Goal: Transaction & Acquisition: Purchase product/service

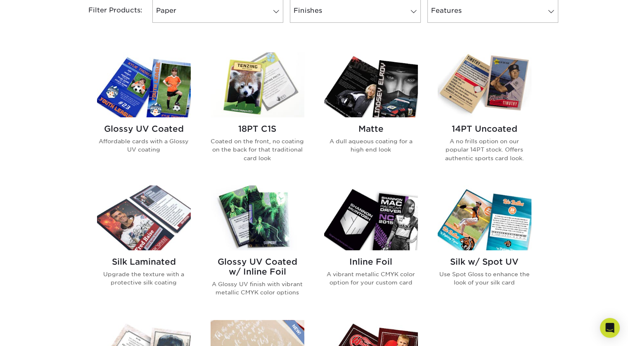
scroll to position [366, 0]
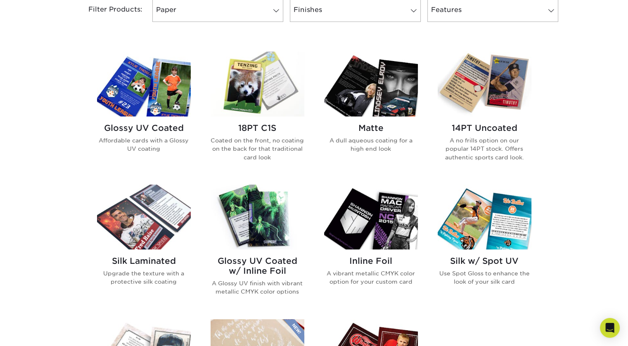
click at [262, 128] on h2 "18PT C1S" at bounding box center [258, 128] width 94 height 10
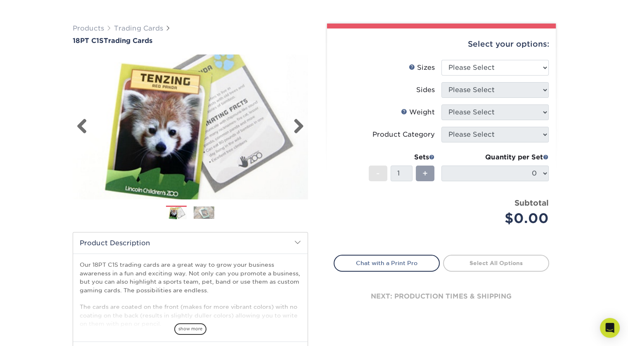
scroll to position [46, 0]
click at [530, 67] on select "Please Select 2.5" x 3.5"" at bounding box center [494, 67] width 107 height 16
select select "2.50x3.50"
click at [441, 59] on select "Please Select 2.5" x 3.5"" at bounding box center [494, 67] width 107 height 16
click at [519, 88] on select "Please Select Print Both Sides Print Front Only" at bounding box center [494, 90] width 107 height 16
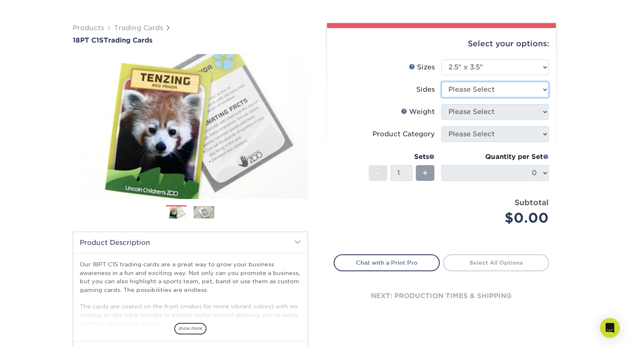
select select "13abbda7-1d64-4f25-8bb2-c179b224825d"
click at [441, 82] on select "Please Select Print Both Sides Print Front Only" at bounding box center [494, 90] width 107 height 16
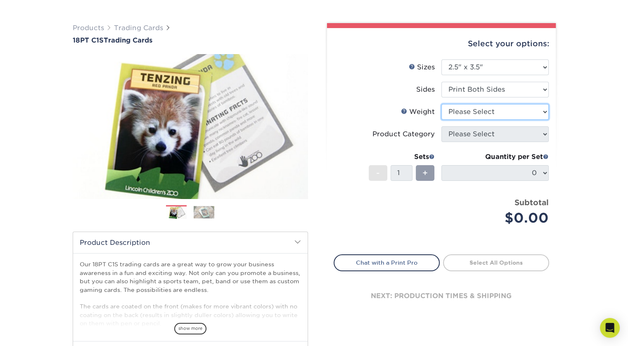
click at [511, 114] on select "Please Select 18PT C1S" at bounding box center [494, 112] width 107 height 16
select select "18PTC1S"
click at [441, 104] on select "Please Select 18PT C1S" at bounding box center [494, 112] width 107 height 16
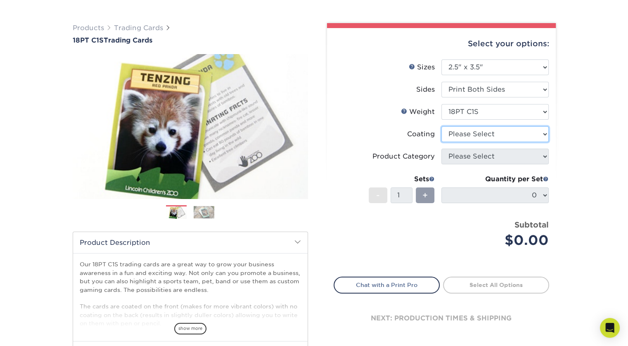
click at [503, 141] on select at bounding box center [494, 134] width 107 height 16
select select "1e8116af-acfc-44b1-83dc-8181aa338834"
click at [441, 126] on select at bounding box center [494, 134] width 107 height 16
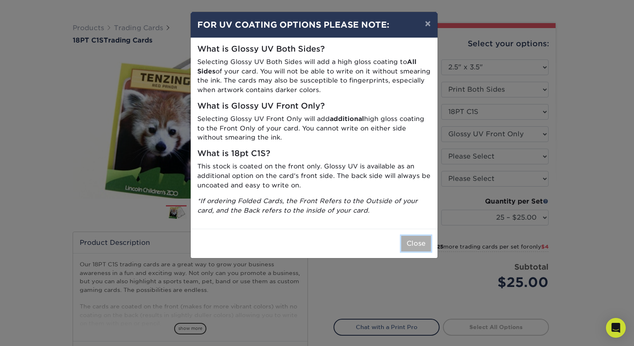
click at [418, 246] on button "Close" at bounding box center [416, 244] width 30 height 16
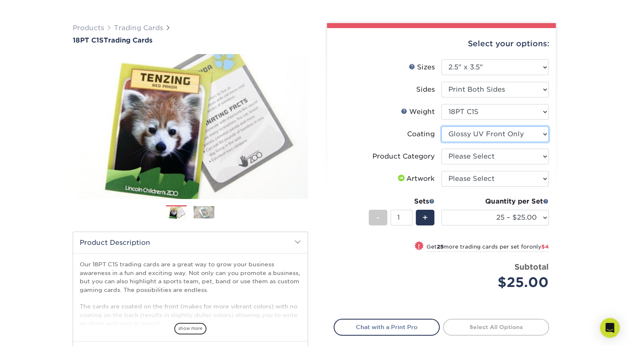
click at [540, 138] on select at bounding box center [494, 134] width 107 height 16
click at [441, 126] on select at bounding box center [494, 134] width 107 height 16
click at [529, 156] on select "Please Select Trading Cards" at bounding box center [494, 157] width 107 height 16
select select "c2f9bce9-36c2-409d-b101-c29d9d031e18"
click at [441, 149] on select "Please Select Trading Cards" at bounding box center [494, 157] width 107 height 16
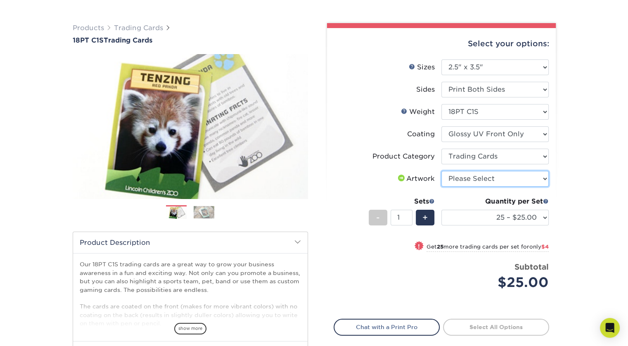
click at [523, 177] on select "Please Select I will upload files I need a design - $100" at bounding box center [494, 179] width 107 height 16
select select "upload"
click at [441, 171] on select "Please Select I will upload files I need a design - $100" at bounding box center [494, 179] width 107 height 16
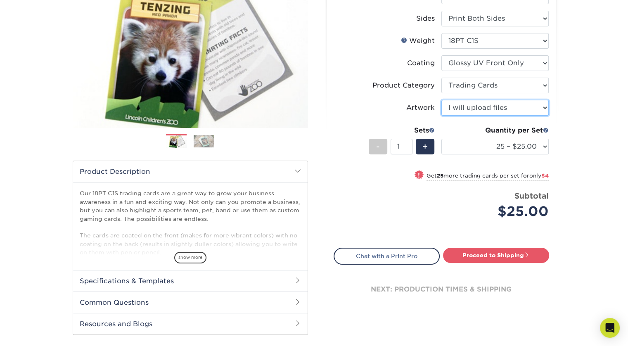
scroll to position [119, 0]
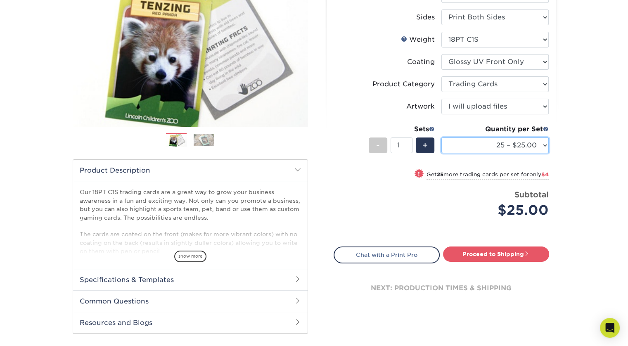
click at [538, 145] on select "25 – $25.00 50 – $29.00 75 – $37.00 100 – $41.00 250 – $48.00 500 – $58.00 1000…" at bounding box center [494, 145] width 107 height 16
click at [441, 137] on select "25 – $25.00 50 – $29.00 75 – $37.00 100 – $41.00 250 – $48.00 500 – $58.00 1000…" at bounding box center [494, 145] width 107 height 16
click at [538, 147] on select "25 – $25.00 50 – $29.00 75 – $37.00 100 – $41.00 250 – $48.00 500 – $58.00 1000…" at bounding box center [494, 145] width 107 height 16
select select "25 – $25.00"
click at [441, 137] on select "25 – $25.00 50 – $29.00 75 – $37.00 100 – $41.00 250 – $48.00 500 – $58.00 1000…" at bounding box center [494, 145] width 107 height 16
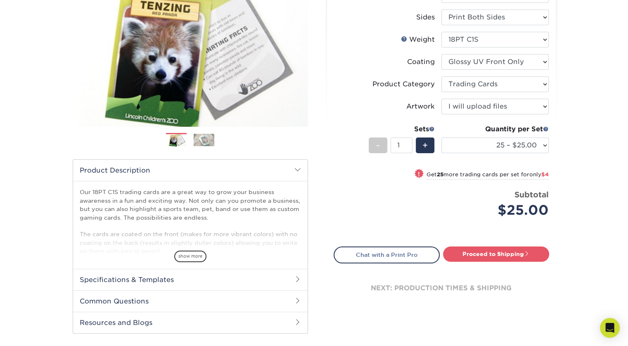
click at [279, 280] on h2 "Specifications & Templates" at bounding box center [190, 279] width 235 height 21
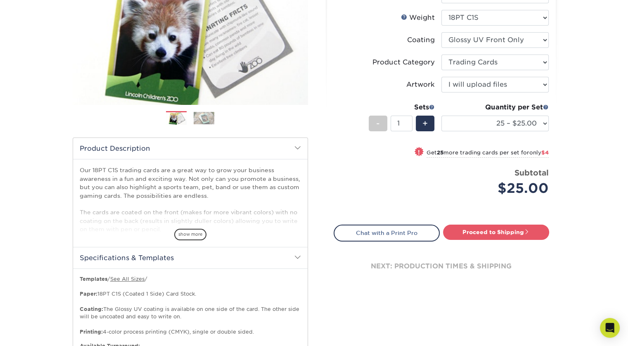
scroll to position [141, 0]
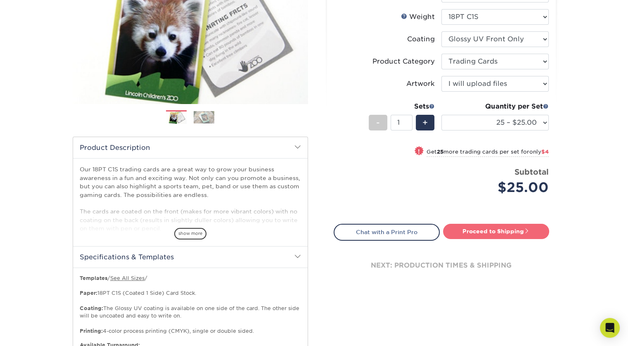
click at [514, 233] on link "Proceed to Shipping" at bounding box center [496, 231] width 106 height 15
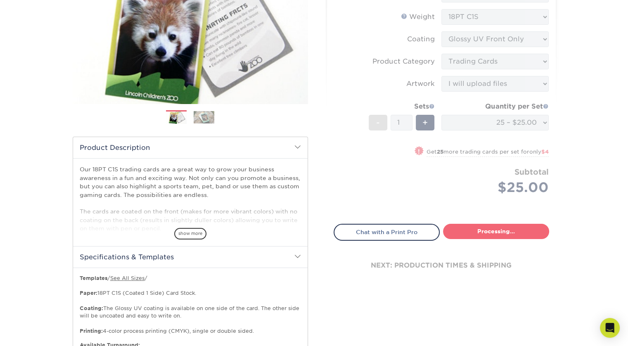
select select "08588386-0599-420e-8c79-4535039915a0"
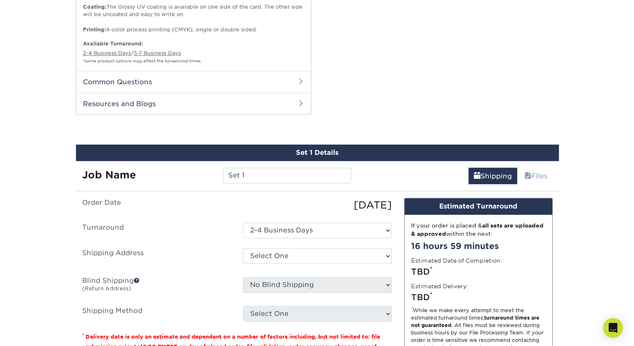
scroll to position [516, 0]
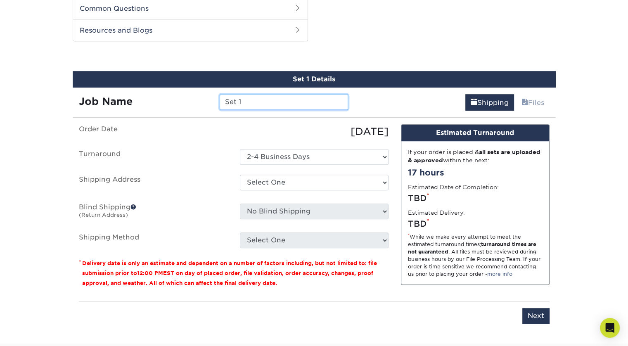
click at [276, 102] on input "Set 1" at bounding box center [284, 102] width 128 height 16
type input "S"
type input "Aidan Baseball Card #1"
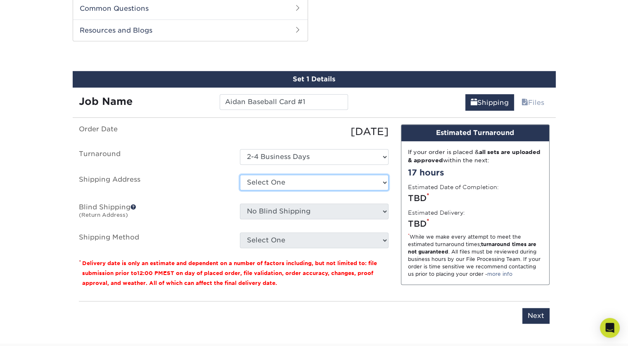
click at [342, 183] on select "Select One + Add New Address - Login" at bounding box center [314, 183] width 149 height 16
select select "newaddress"
click at [240, 175] on select "Select One + Add New Address - Login" at bounding box center [314, 183] width 149 height 16
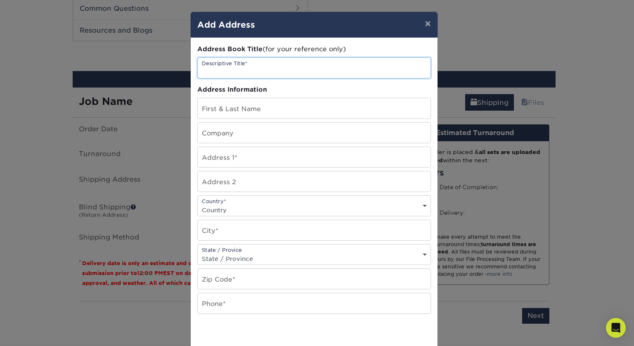
click at [276, 70] on input "text" at bounding box center [314, 68] width 233 height 20
type input "Home"
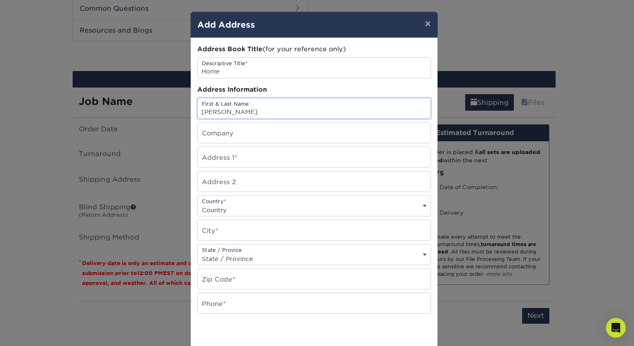
type input "[PERSON_NAME]"
type input "359 North 84th Street"
select select "US"
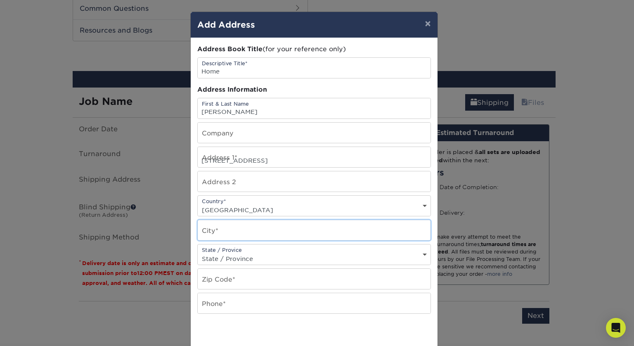
type input "Seattle"
select select "WA"
type input "98103"
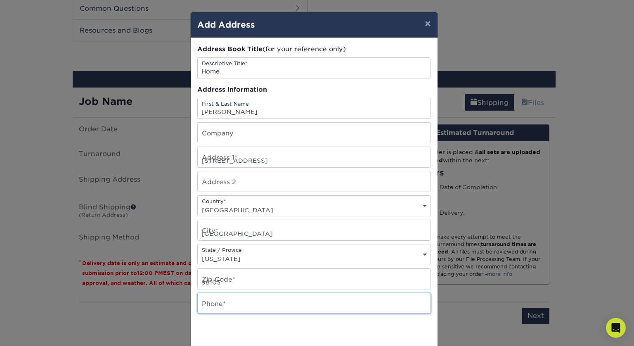
type input "2067151033"
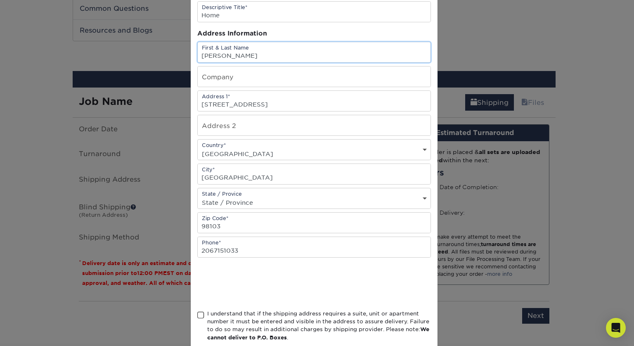
scroll to position [100, 0]
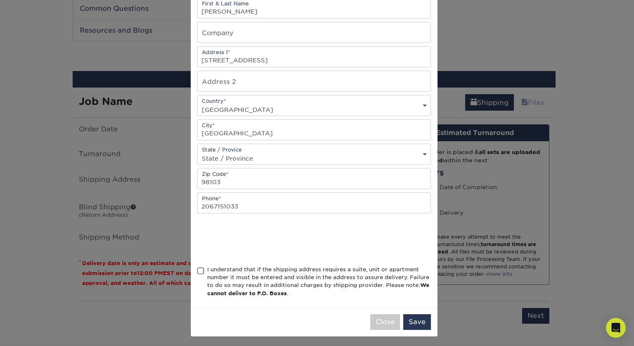
click at [192, 272] on div "Address Book Title (for your reference only) Descriptive Title* Home Address In…" at bounding box center [314, 123] width 247 height 370
click at [197, 267] on span at bounding box center [200, 271] width 7 height 8
click at [0, 0] on input "I understand that if the shipping address requires a suite, unit or apartment n…" at bounding box center [0, 0] width 0 height 0
click at [413, 320] on button "Save" at bounding box center [417, 322] width 28 height 16
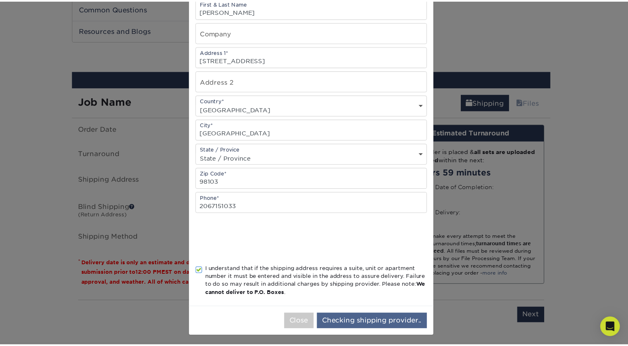
scroll to position [0, 0]
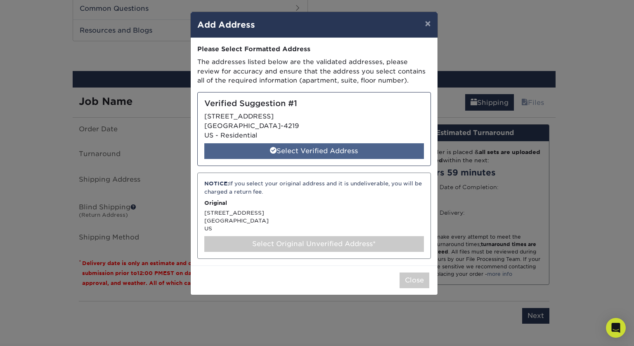
click at [342, 154] on div "Select Verified Address" at bounding box center [314, 151] width 220 height 16
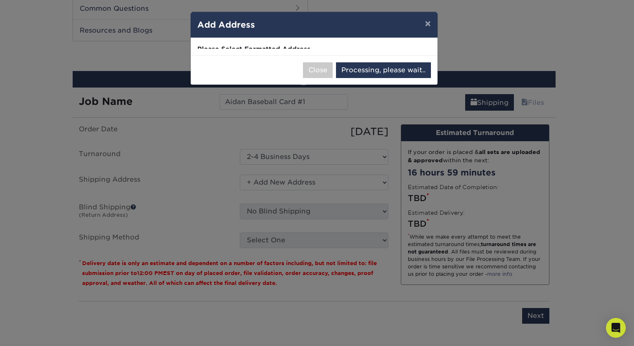
select select "287011"
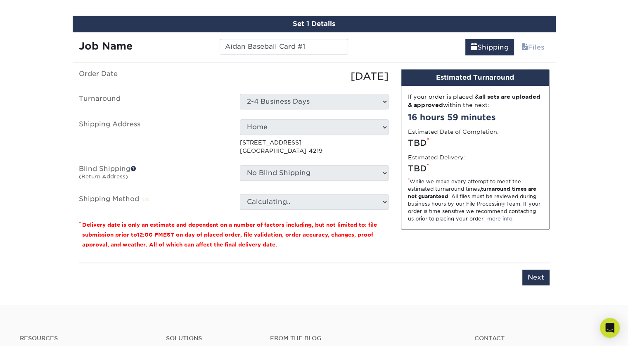
scroll to position [573, 0]
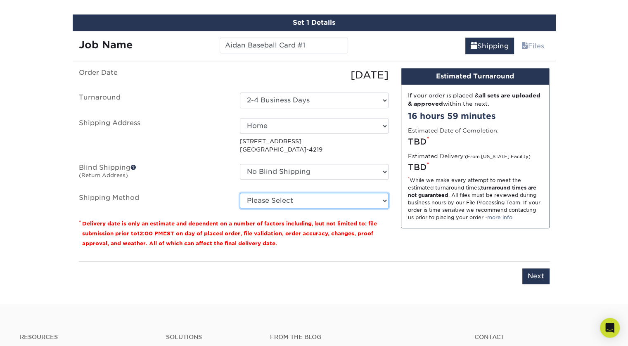
click at [372, 198] on select "Please Select 3 Day Shipping Service (+$16.68) Ground Shipping (+$16.91) 2 Day …" at bounding box center [314, 201] width 149 height 16
select select "12"
click at [240, 193] on select "Please Select 3 Day Shipping Service (+$16.68) Ground Shipping (+$16.91) 2 Day …" at bounding box center [314, 201] width 149 height 16
click at [365, 199] on select "Please Select 3 Day Shipping Service (+$16.68) Ground Shipping (+$16.91) 2 Day …" at bounding box center [314, 201] width 149 height 16
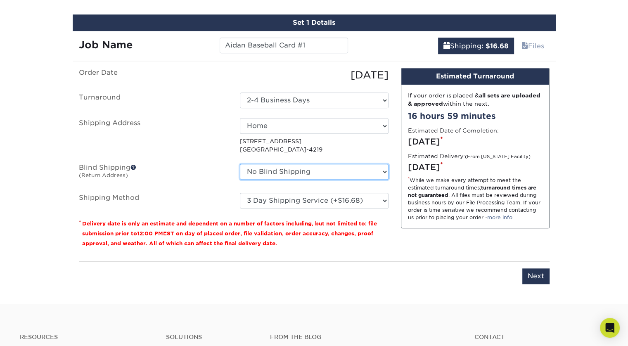
click at [368, 172] on select "No Blind Shipping + Add New Address" at bounding box center [314, 172] width 149 height 16
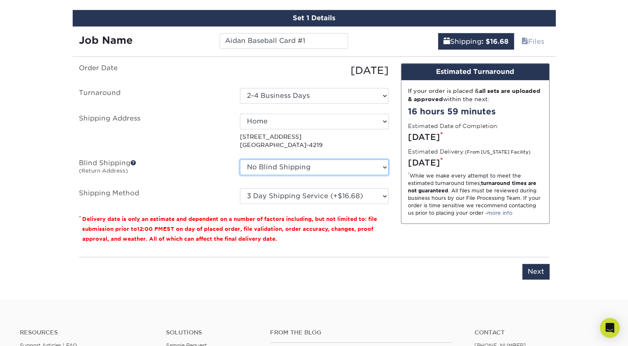
scroll to position [578, 0]
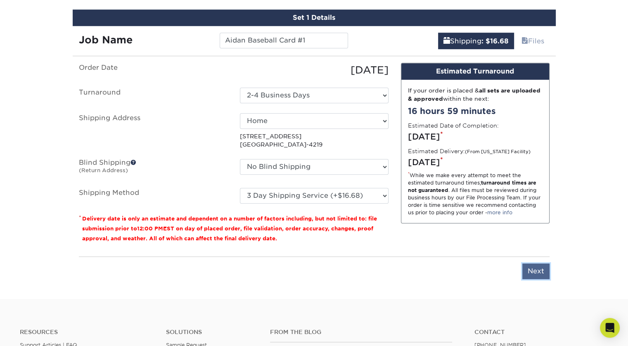
click at [536, 266] on input "Next" at bounding box center [535, 271] width 27 height 16
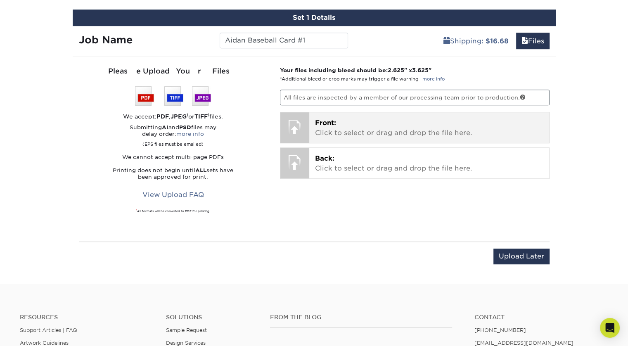
click at [333, 128] on p "Front: Click to select or drag and drop the file here." at bounding box center [429, 128] width 228 height 20
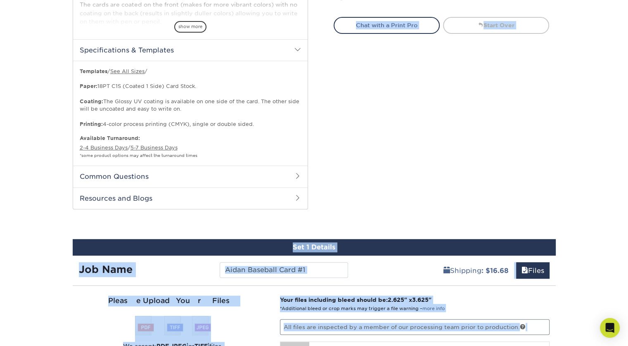
drag, startPoint x: 333, startPoint y: 128, endPoint x: 415, endPoint y: -50, distance: 196.6
click at [415, 0] on html "Resources Menu Search Products Account SIGN IN CREATE AN ACCOUNT forgot passwor…" at bounding box center [314, 203] width 628 height 1103
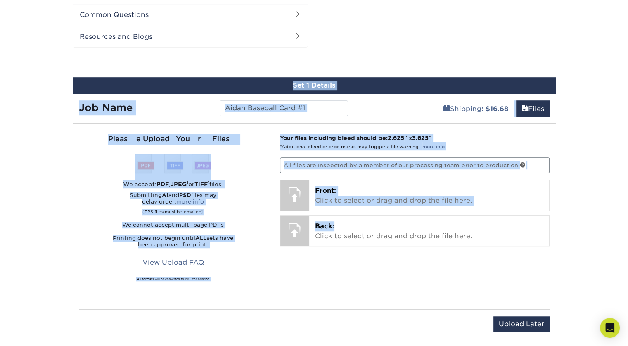
scroll to position [515, 0]
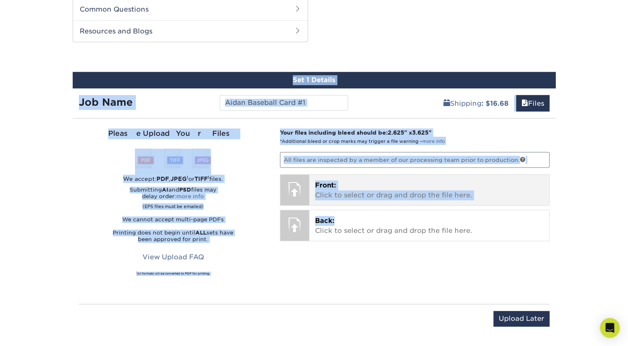
click at [394, 195] on p "Front: Click to select or drag and drop the file here." at bounding box center [429, 190] width 228 height 20
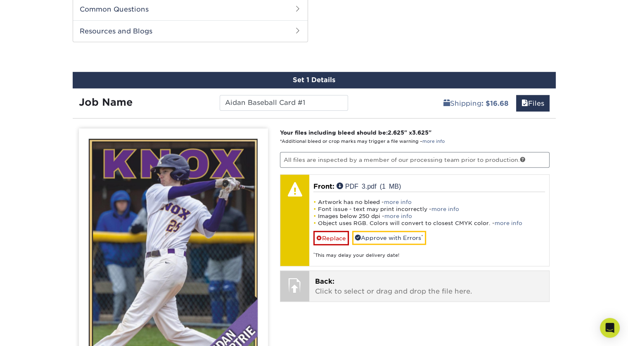
click at [329, 292] on p "Back: Click to select or drag and drop the file here." at bounding box center [429, 287] width 228 height 20
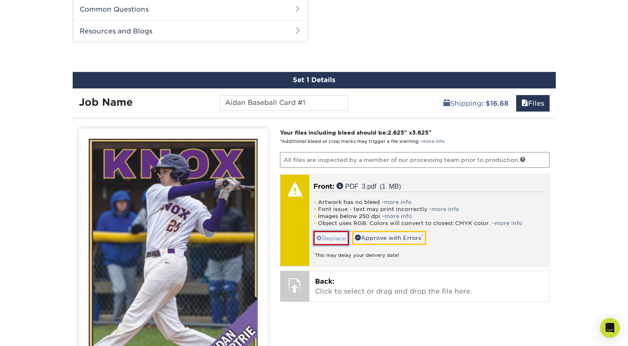
click at [325, 239] on link "Replace" at bounding box center [331, 238] width 36 height 14
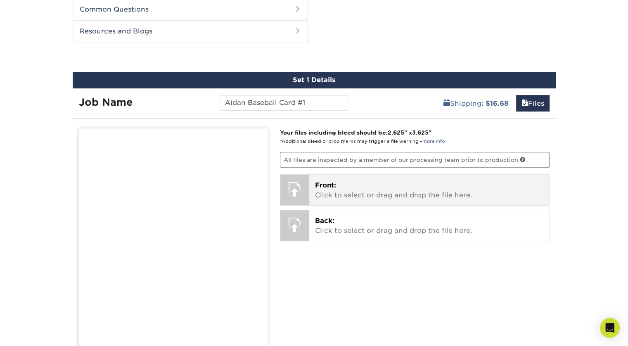
click at [327, 194] on p "Front: Click to select or drag and drop the file here." at bounding box center [429, 190] width 228 height 20
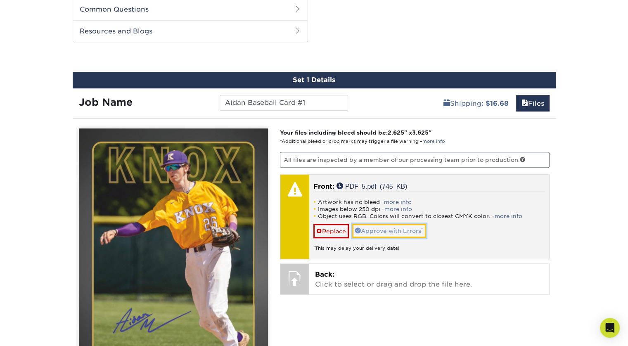
click at [375, 231] on link "Approve with Errors *" at bounding box center [389, 231] width 74 height 14
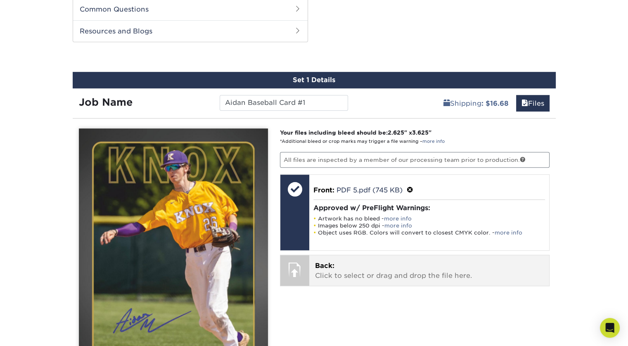
click at [324, 266] on span "Back:" at bounding box center [324, 266] width 19 height 8
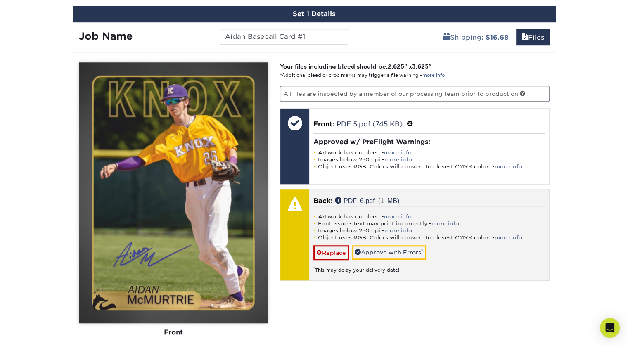
scroll to position [583, 0]
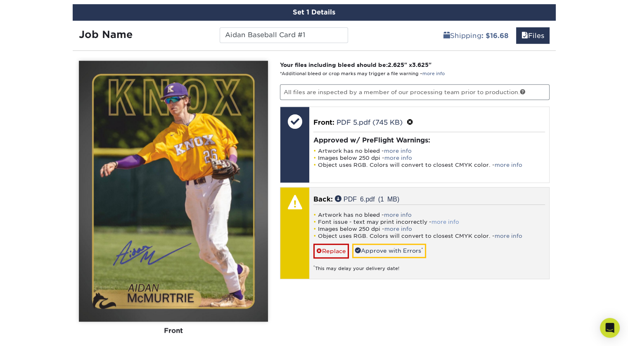
click at [435, 220] on link "more info" at bounding box center [445, 222] width 28 height 6
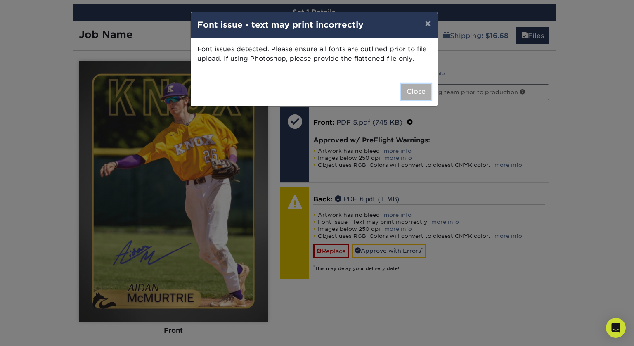
click at [410, 91] on button "Close" at bounding box center [416, 92] width 30 height 16
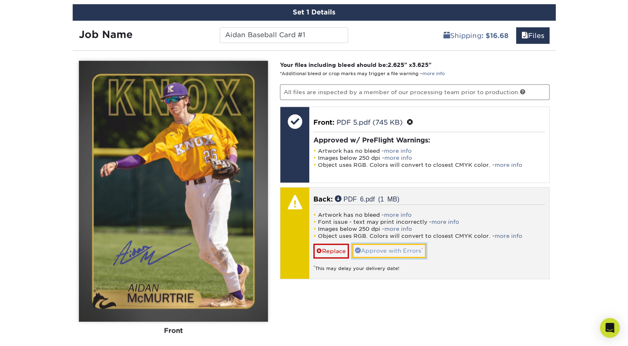
click at [370, 247] on link "Approve with Errors *" at bounding box center [389, 251] width 74 height 14
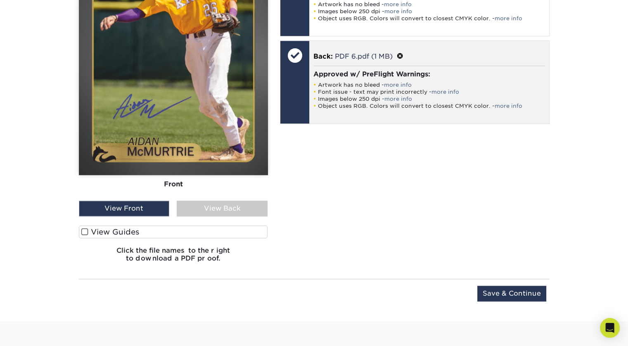
scroll to position [724, 0]
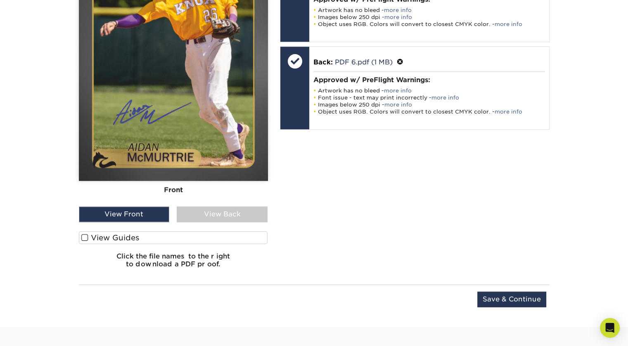
click at [85, 234] on span at bounding box center [84, 238] width 7 height 8
click at [0, 0] on input "View Guides" at bounding box center [0, 0] width 0 height 0
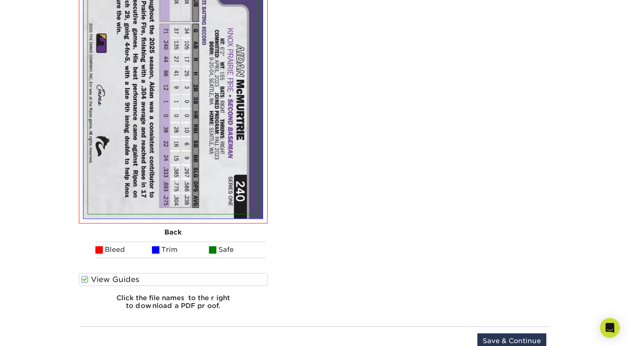
scroll to position [958, 0]
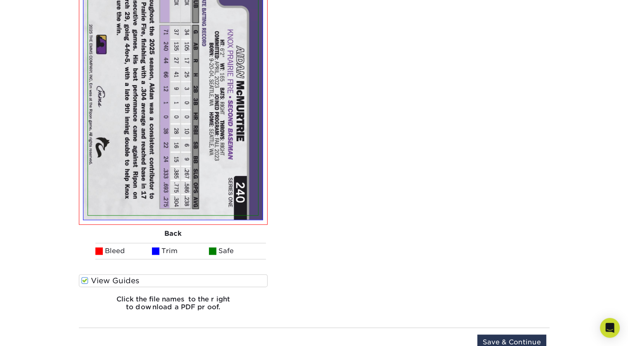
click at [83, 279] on span at bounding box center [84, 281] width 7 height 8
click at [0, 0] on input "View Guides" at bounding box center [0, 0] width 0 height 0
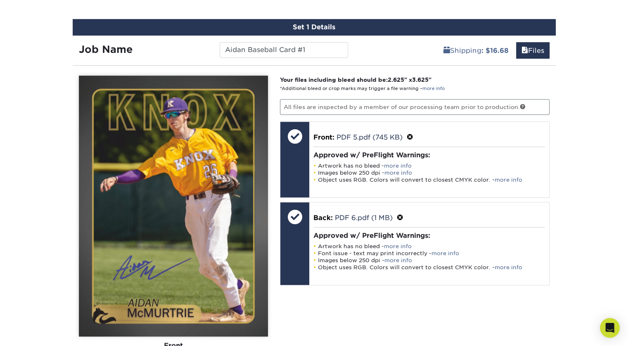
scroll to position [568, 0]
click at [532, 49] on link "Files" at bounding box center [532, 50] width 33 height 17
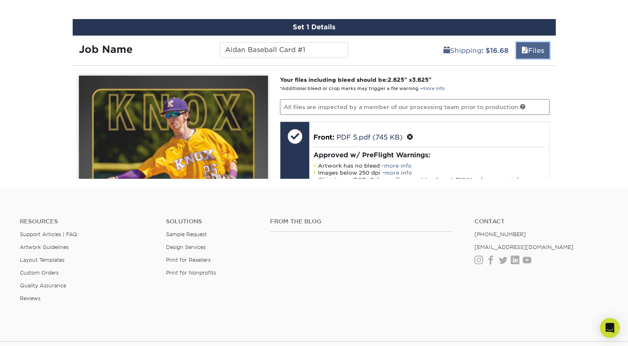
scroll to position [538, 0]
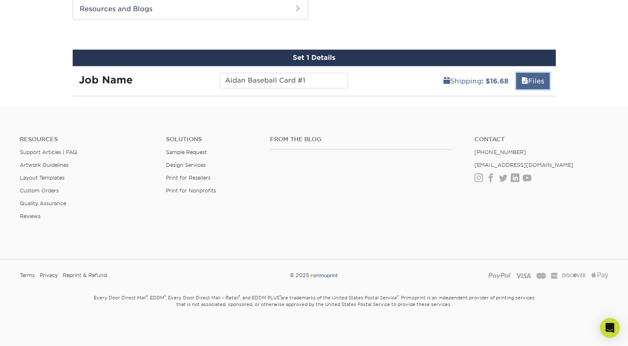
click at [531, 79] on link "Files" at bounding box center [532, 81] width 33 height 17
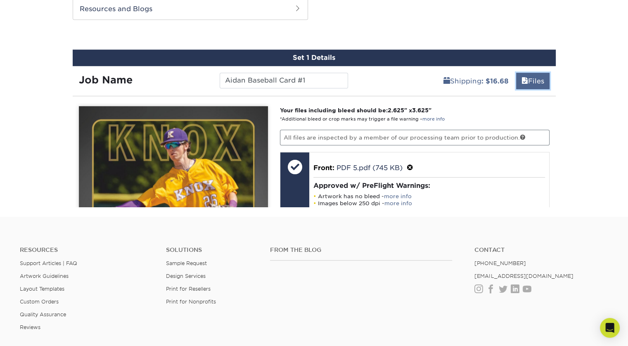
scroll to position [568, 0]
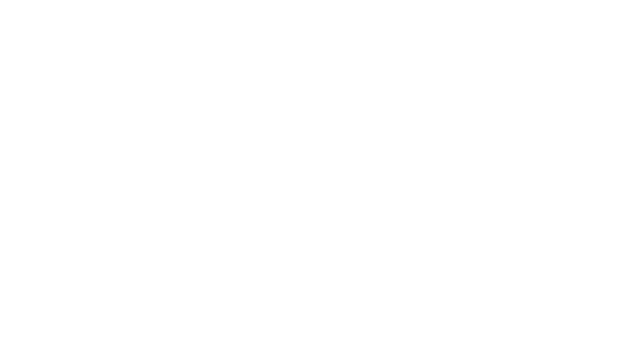
select select "2.50x3.50"
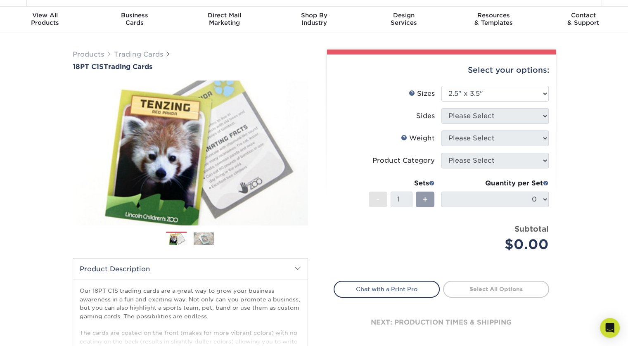
scroll to position [18, 0]
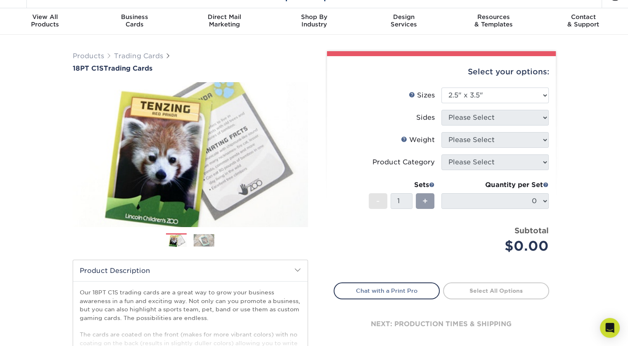
click at [538, 125] on li "Sides Please Select" at bounding box center [441, 121] width 215 height 22
click at [545, 95] on select "Please Select 2.5" x 3.5"" at bounding box center [494, 96] width 107 height 16
click at [441, 88] on select "Please Select 2.5" x 3.5"" at bounding box center [494, 96] width 107 height 16
click at [527, 153] on li "Weight Help Weight Please Select 18PTC1S" at bounding box center [441, 143] width 215 height 22
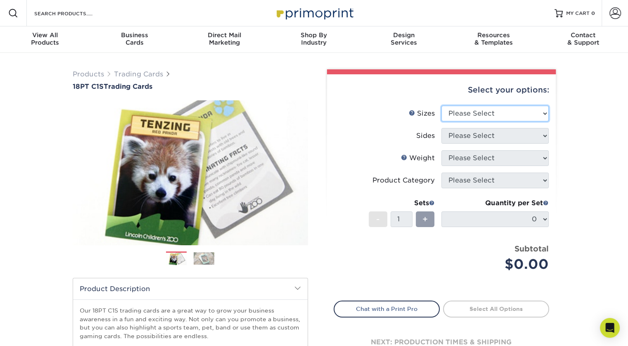
click at [477, 115] on select "Please Select 2.5" x 3.5"" at bounding box center [494, 114] width 107 height 16
select select "2.50x3.50"
click at [441, 106] on select "Please Select 2.5" x 3.5"" at bounding box center [494, 114] width 107 height 16
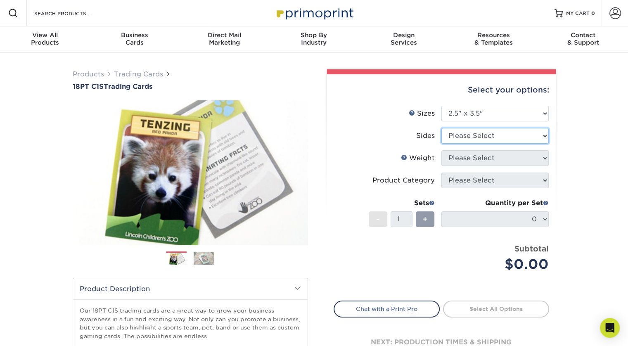
click at [474, 136] on select "Please Select Print Both Sides Print Front Only" at bounding box center [494, 136] width 107 height 16
select select "13abbda7-1d64-4f25-8bb2-c179b224825d"
click at [441, 128] on select "Please Select Print Both Sides Print Front Only" at bounding box center [494, 136] width 107 height 16
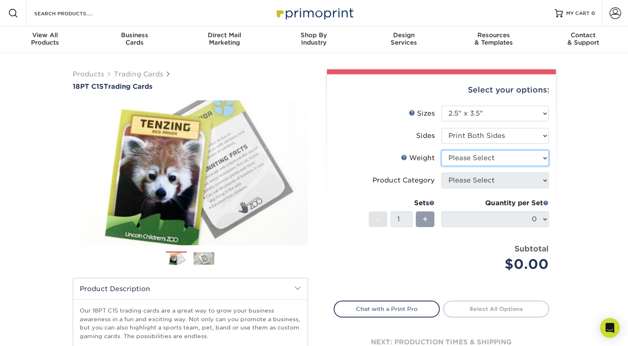
click at [474, 160] on select "Please Select 18PT C1S" at bounding box center [494, 158] width 107 height 16
select select "18PTC1S"
click at [441, 150] on select "Please Select 18PT C1S" at bounding box center [494, 158] width 107 height 16
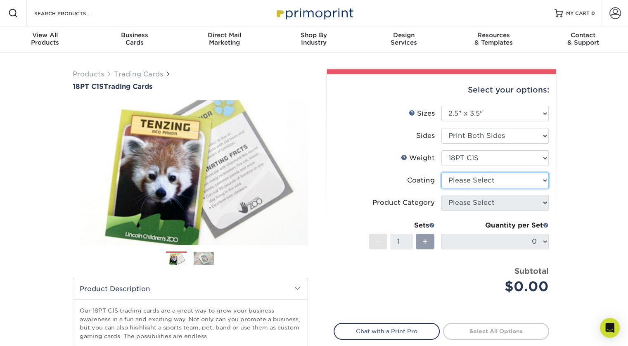
click at [475, 183] on select at bounding box center [494, 181] width 107 height 16
select select "1e8116af-acfc-44b1-83dc-8181aa338834"
click at [441, 173] on select at bounding box center [494, 181] width 107 height 16
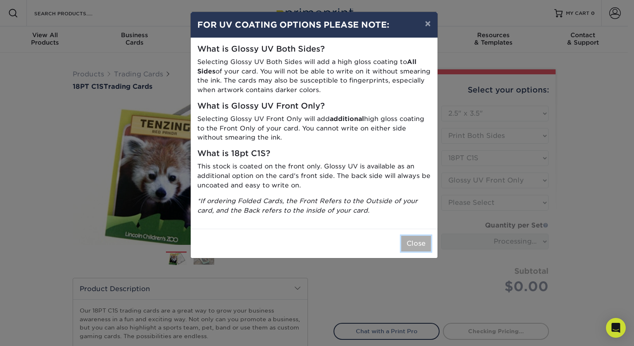
click at [413, 247] on button "Close" at bounding box center [416, 244] width 30 height 16
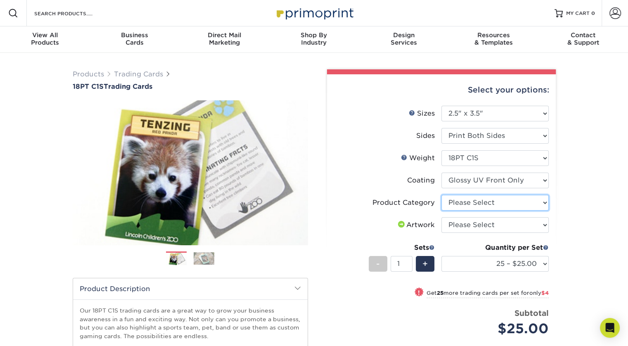
click at [487, 203] on select "Please Select Trading Cards" at bounding box center [494, 203] width 107 height 16
select select "c2f9bce9-36c2-409d-b101-c29d9d031e18"
click at [441, 195] on select "Please Select Trading Cards" at bounding box center [494, 203] width 107 height 16
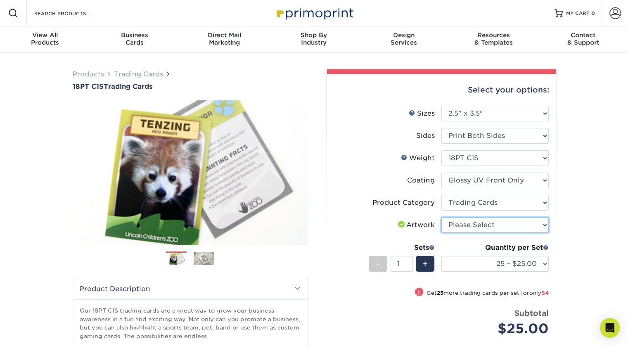
click at [489, 229] on select "Please Select I will upload files I need a design - $100" at bounding box center [494, 225] width 107 height 16
select select "upload"
click at [441, 217] on select "Please Select I will upload files I need a design - $100" at bounding box center [494, 225] width 107 height 16
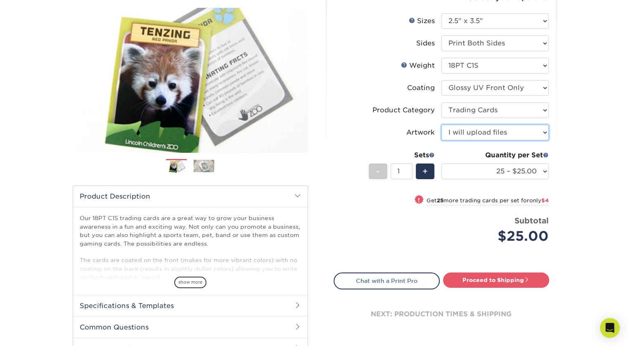
scroll to position [92, 0]
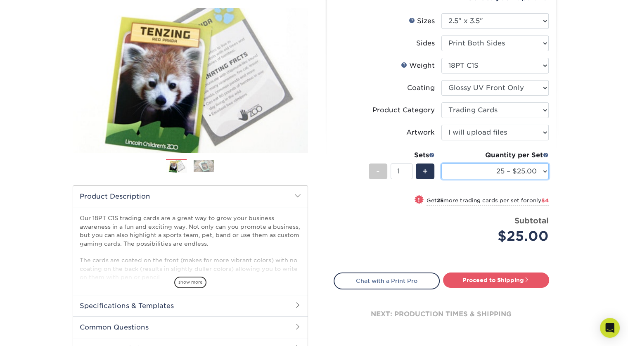
click at [509, 171] on select "25 – $25.00 50 – $29.00 75 – $37.00 100 – $41.00 250 – $48.00 500 – $58.00 1000…" at bounding box center [494, 172] width 107 height 16
click at [441, 164] on select "25 – $25.00 50 – $29.00 75 – $37.00 100 – $41.00 250 – $48.00 500 – $58.00 1000…" at bounding box center [494, 172] width 107 height 16
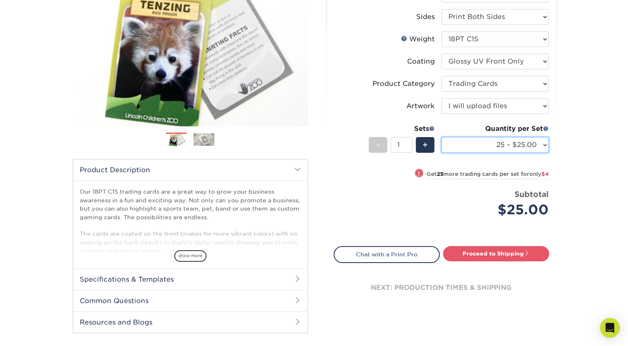
scroll to position [120, 0]
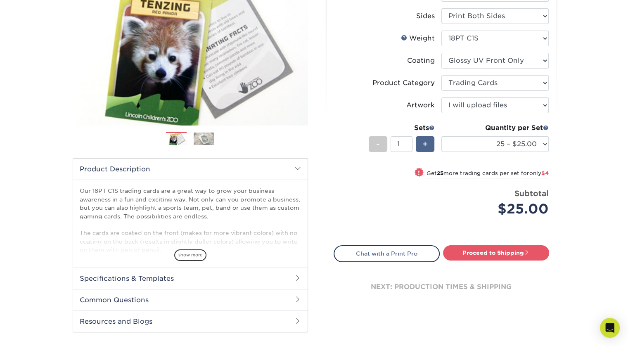
click at [420, 147] on div "+" at bounding box center [425, 144] width 19 height 16
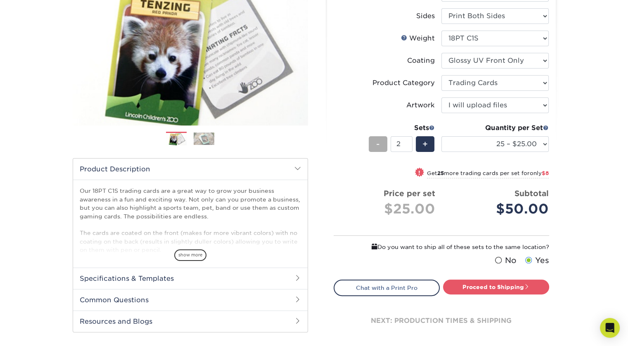
click at [385, 144] on div "-" at bounding box center [378, 144] width 19 height 16
type input "1"
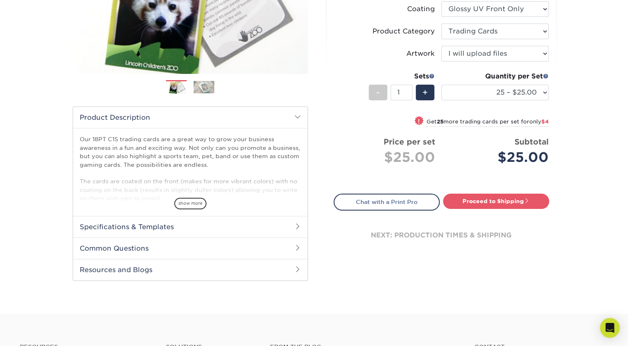
scroll to position [171, 0]
click at [462, 197] on link "Proceed to Shipping" at bounding box center [496, 201] width 106 height 15
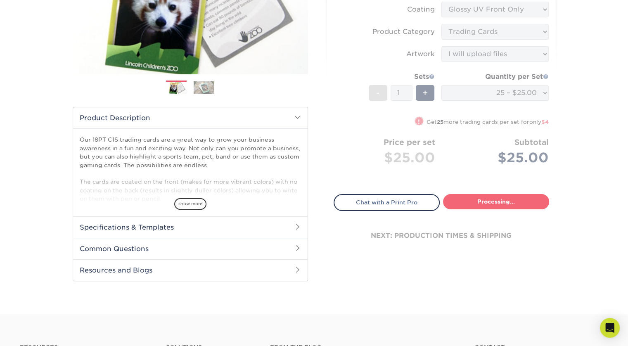
select select "08588386-0599-420e-8c79-4535039915a0"
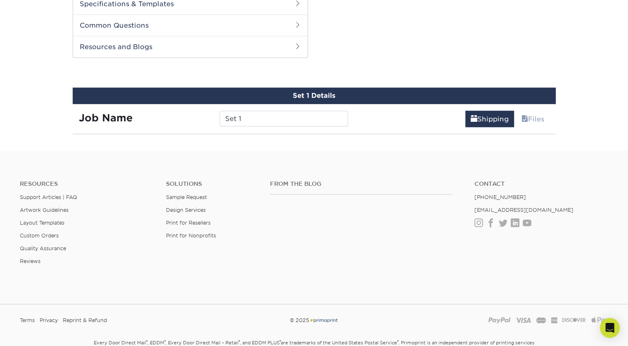
scroll to position [411, 0]
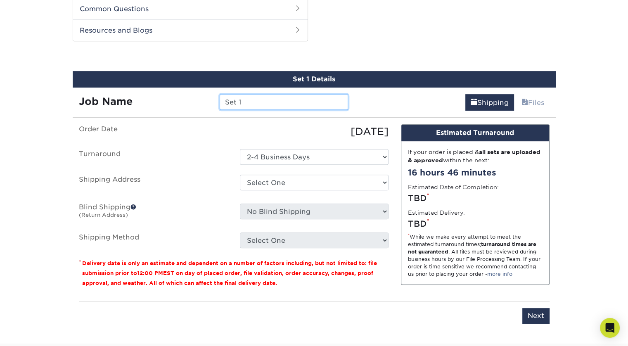
click at [247, 100] on input "Set 1" at bounding box center [284, 102] width 128 height 16
type input "S"
type input "Aidan Baseball Card #1"
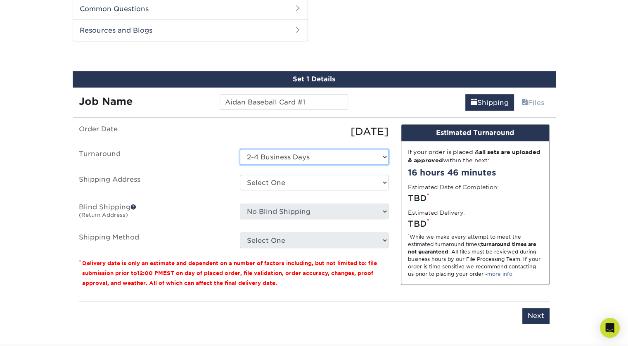
click at [322, 159] on select "Select One 2-4 Business Days" at bounding box center [314, 157] width 149 height 16
click at [240, 149] on select "Select One 2-4 Business Days" at bounding box center [314, 157] width 149 height 16
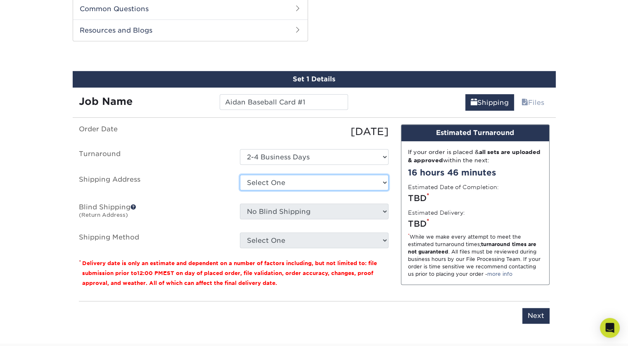
click at [318, 183] on select "Select One Home + Add New Address - Login" at bounding box center [314, 183] width 149 height 16
select select "287011"
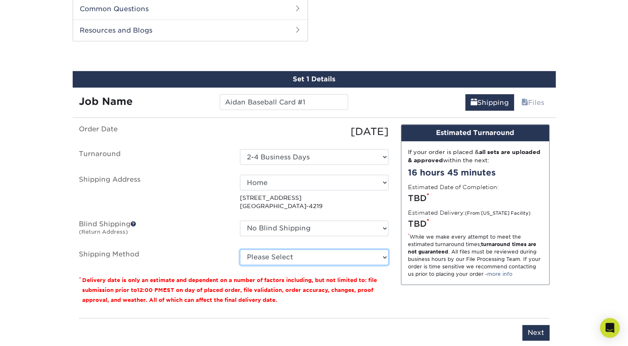
click at [345, 255] on select "Please Select 3 Day Shipping Service (+$16.68) Ground Shipping (+$16.91) 2 Day …" at bounding box center [314, 257] width 149 height 16
select select "12"
click at [240, 249] on select "Please Select 3 Day Shipping Service (+$16.68) Ground Shipping (+$16.91) 2 Day …" at bounding box center [314, 257] width 149 height 16
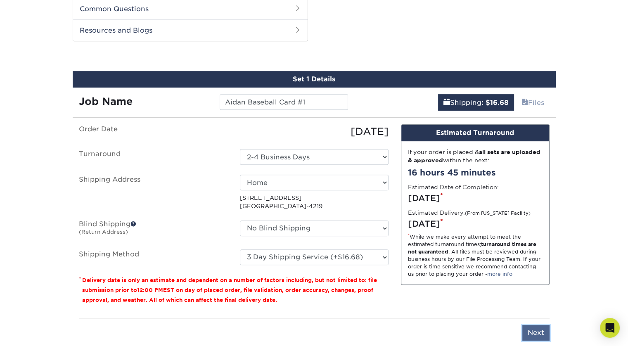
click at [532, 331] on input "Next" at bounding box center [535, 333] width 27 height 16
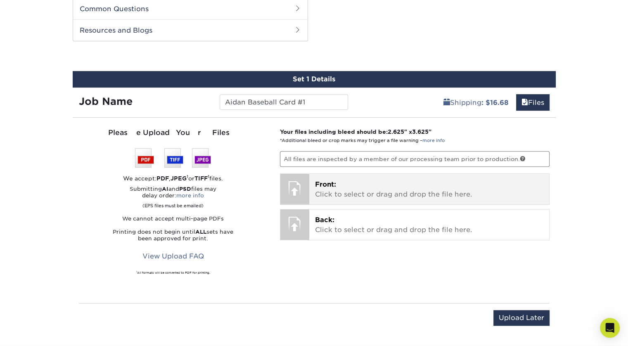
click at [347, 190] on p "Front: Click to select or drag and drop the file here." at bounding box center [429, 190] width 228 height 20
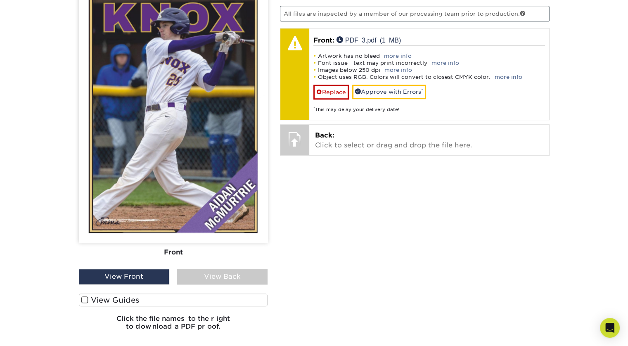
scroll to position [557, 0]
click at [84, 297] on span at bounding box center [84, 300] width 7 height 8
click at [0, 0] on input "View Guides" at bounding box center [0, 0] width 0 height 0
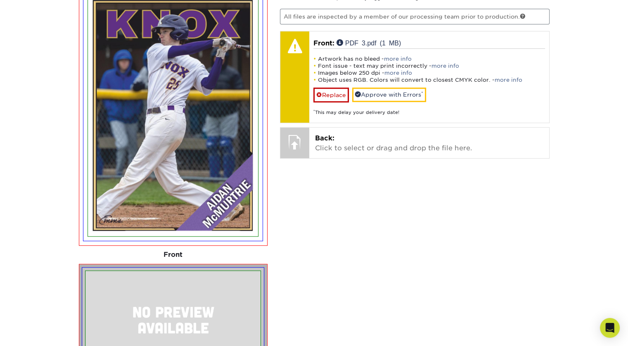
scroll to position [553, 0]
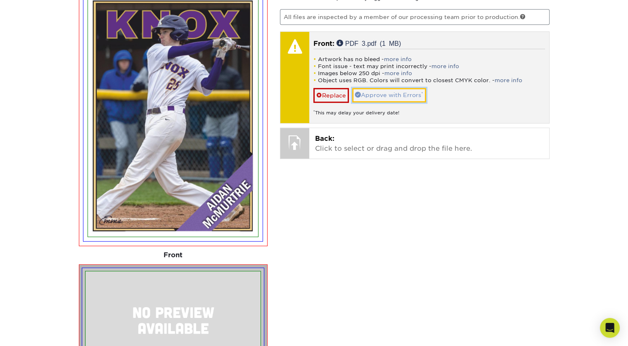
click at [383, 95] on link "Approve with Errors *" at bounding box center [389, 95] width 74 height 14
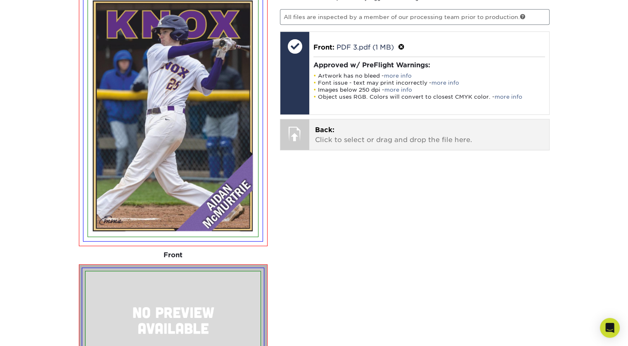
click at [341, 133] on p "Back: Click to select or drag and drop the file here." at bounding box center [429, 135] width 228 height 20
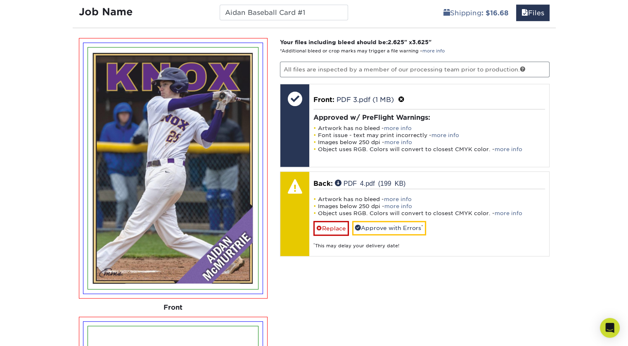
scroll to position [502, 0]
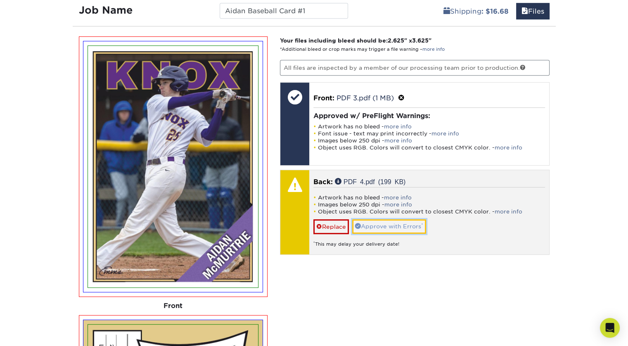
click at [378, 229] on link "Approve with Errors *" at bounding box center [389, 226] width 74 height 14
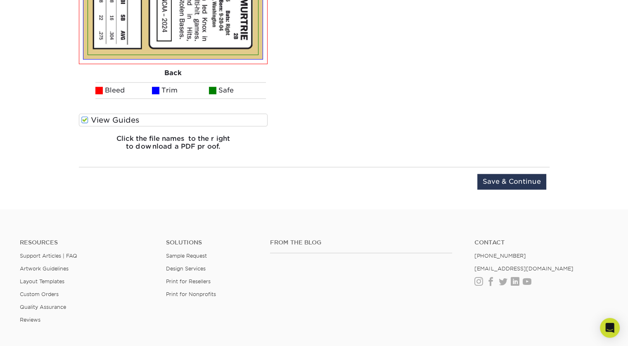
scroll to position [1012, 0]
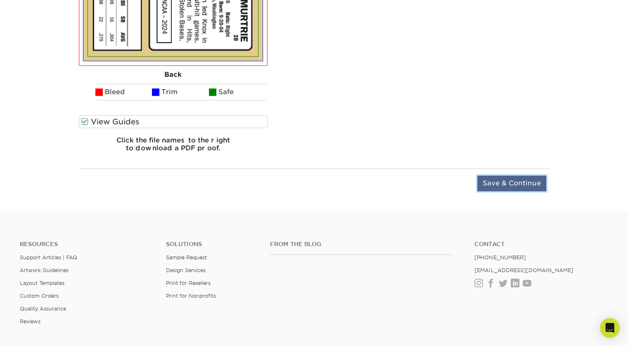
click at [510, 183] on input "Save & Continue" at bounding box center [511, 183] width 69 height 16
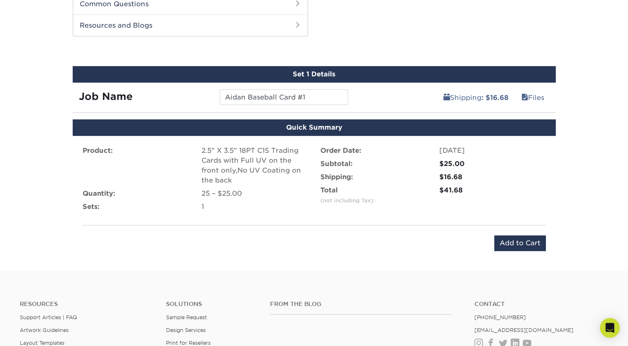
scroll to position [411, 0]
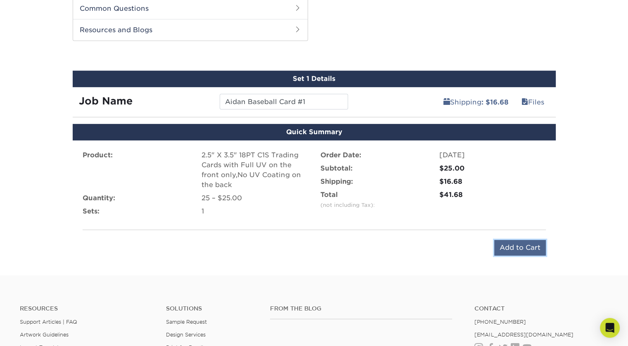
click at [527, 251] on input "Add to Cart" at bounding box center [520, 248] width 52 height 16
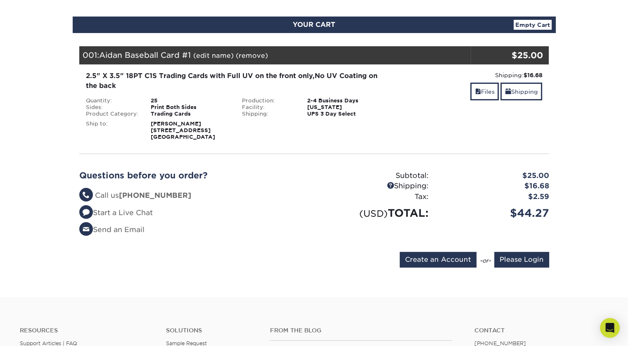
scroll to position [83, 0]
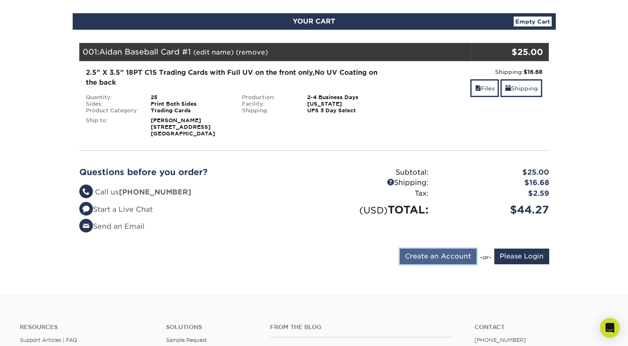
click at [431, 256] on input "Create an Account" at bounding box center [438, 257] width 77 height 16
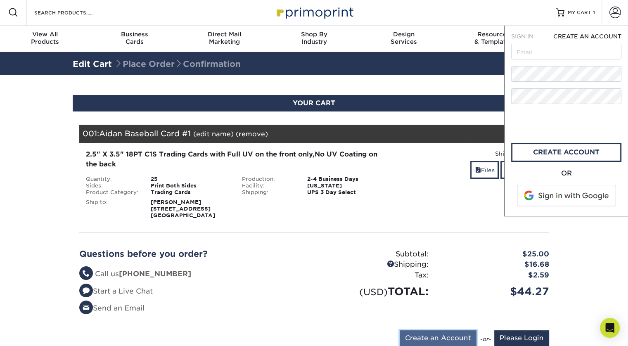
scroll to position [0, 0]
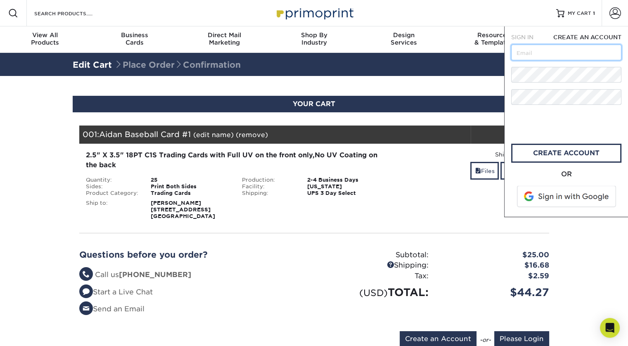
click at [541, 53] on input "text" at bounding box center [566, 53] width 110 height 16
type input "[EMAIL_ADDRESS][DOMAIN_NAME]"
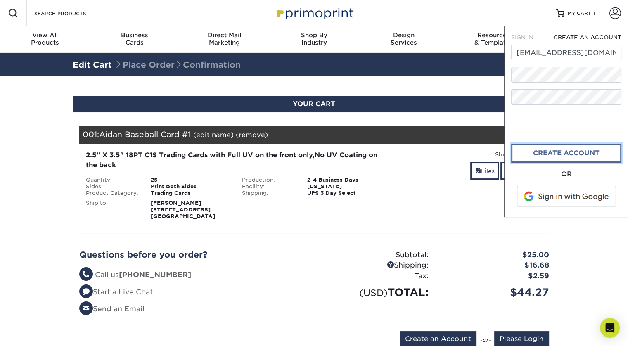
click at [556, 158] on link "create account" at bounding box center [566, 153] width 110 height 19
click at [476, 213] on div "Shipping: $16.68 Discount: - $0.00 Files Shipping" at bounding box center [470, 184] width 156 height 69
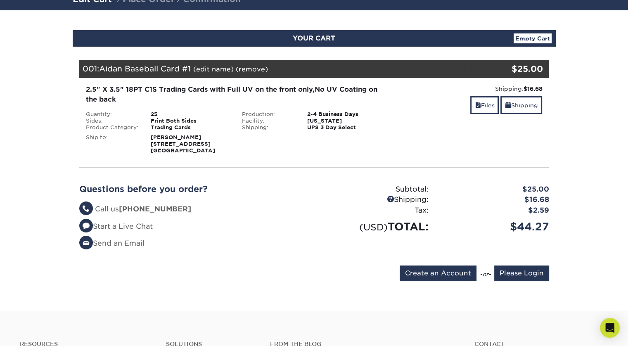
scroll to position [71, 0]
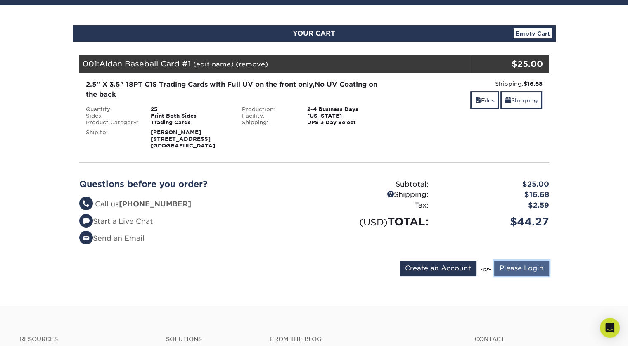
click at [516, 267] on input "Please Login" at bounding box center [521, 269] width 55 height 16
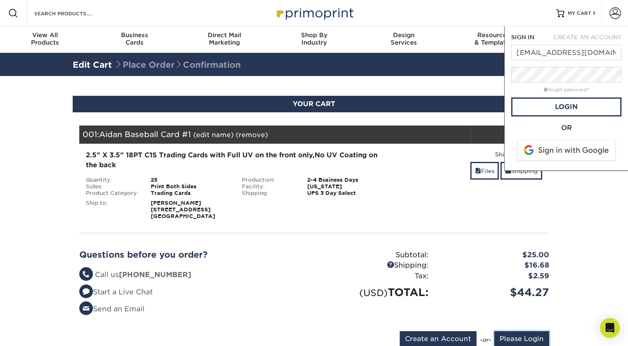
scroll to position [0, 0]
click at [544, 103] on link "Login" at bounding box center [566, 106] width 110 height 19
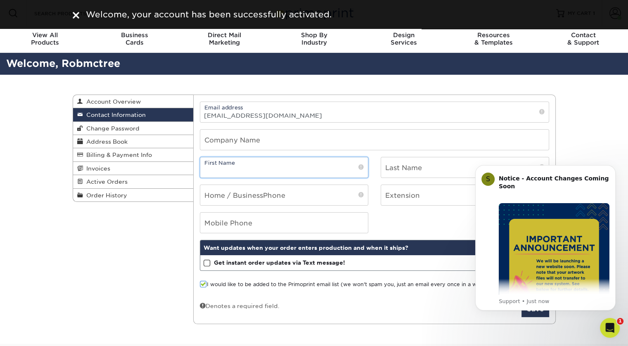
click at [273, 167] on input "text" at bounding box center [284, 167] width 168 height 20
type input "[PERSON_NAME]"
type input "2067151033"
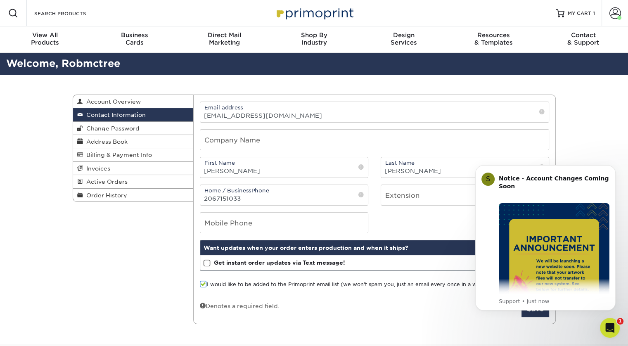
click at [426, 223] on div "Mobile Phone" at bounding box center [375, 222] width 362 height 21
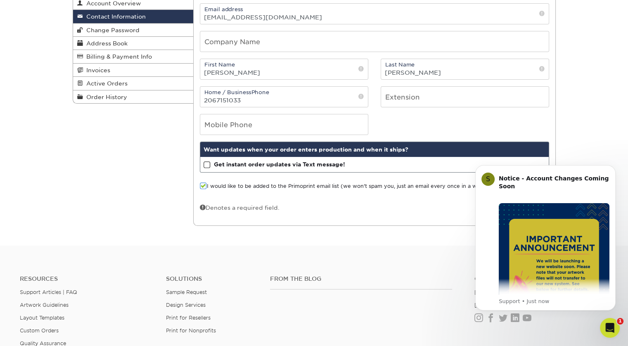
scroll to position [100, 0]
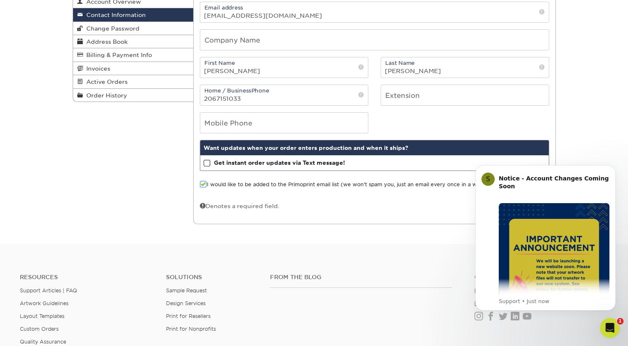
click at [208, 160] on span at bounding box center [207, 163] width 7 height 8
click at [0, 0] on input "Get instant order updates via Text message!" at bounding box center [0, 0] width 0 height 0
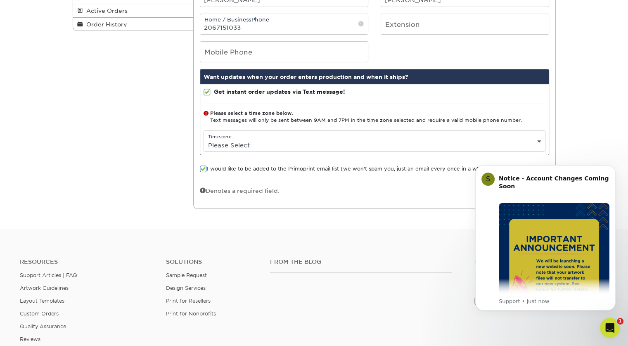
scroll to position [172, 0]
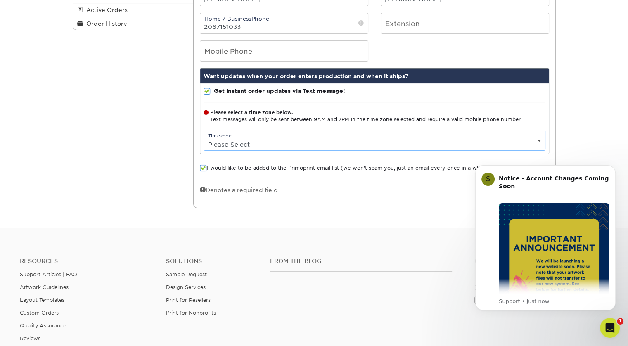
click at [382, 143] on select "Please Select (GMT -12:00) [GEOGRAPHIC_DATA], [GEOGRAPHIC_DATA] (GMT -11:00) [G…" at bounding box center [374, 144] width 341 height 12
select select "-8.0"
click at [204, 138] on select "Please Select (GMT -12:00) [GEOGRAPHIC_DATA], [GEOGRAPHIC_DATA] (GMT -11:00) [G…" at bounding box center [374, 144] width 341 height 12
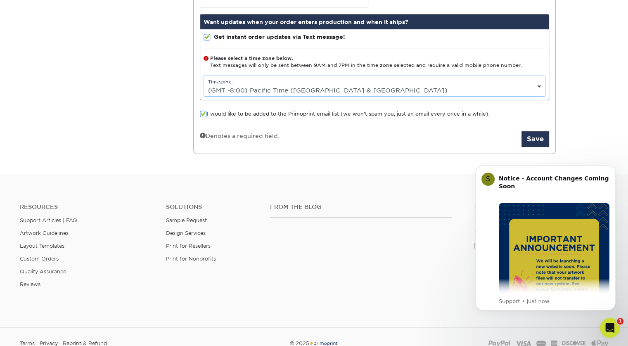
scroll to position [226, 0]
click at [203, 112] on span at bounding box center [203, 114] width 7 height 8
click at [0, 0] on input "I would like to be added to the Primoprint email list (we won't spam you, just …" at bounding box center [0, 0] width 0 height 0
click at [532, 136] on button "Save" at bounding box center [536, 139] width 28 height 16
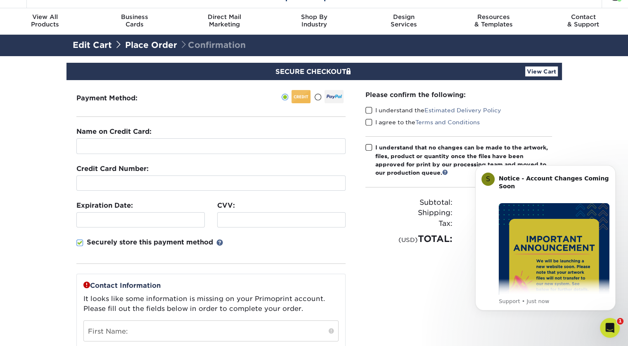
scroll to position [18, 0]
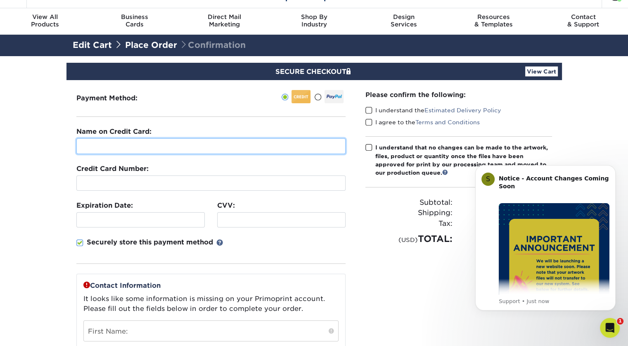
click at [228, 149] on input "text" at bounding box center [210, 146] width 269 height 16
type input "[PERSON_NAME]"
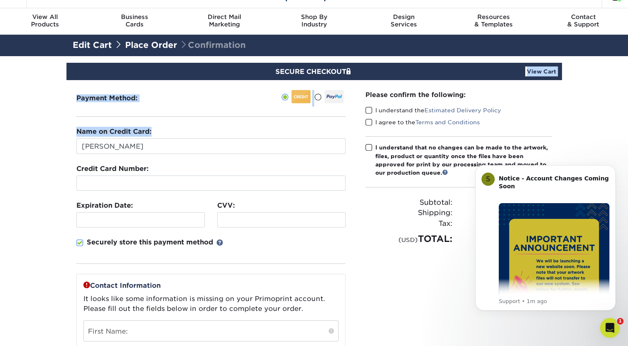
drag, startPoint x: 350, startPoint y: 61, endPoint x: 287, endPoint y: 135, distance: 97.3
click at [287, 135] on section "SECURE CHECKOUT View Cart Payment Method: Name on Credit Card:" at bounding box center [314, 310] width 628 height 509
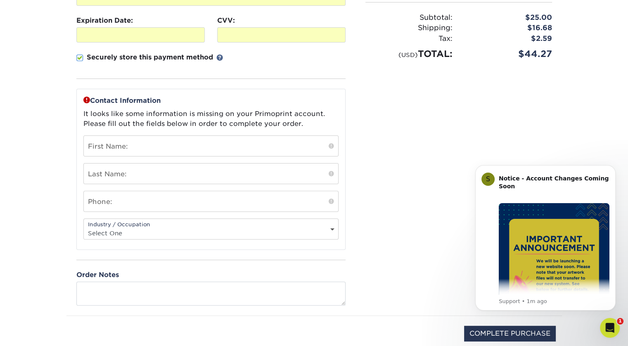
scroll to position [216, 0]
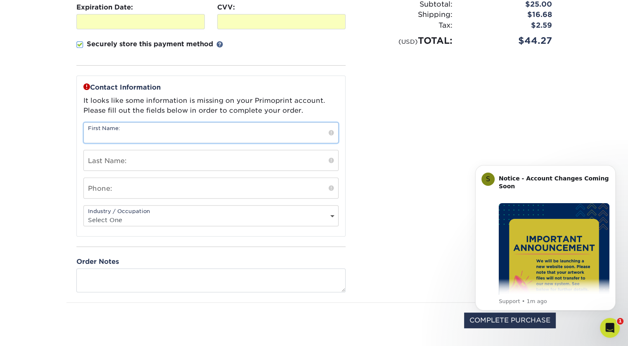
click at [284, 132] on input "text" at bounding box center [211, 133] width 254 height 20
type input "[PERSON_NAME]"
type input "McMurtrie"
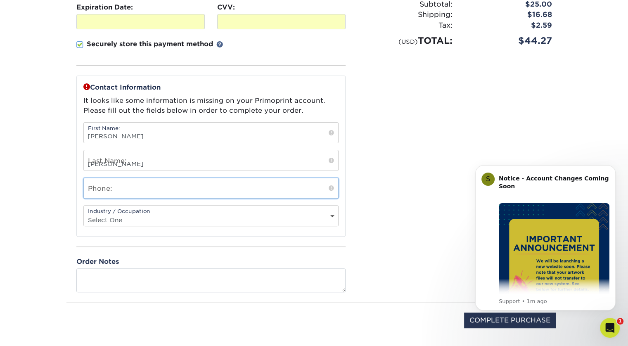
type input "2067151033"
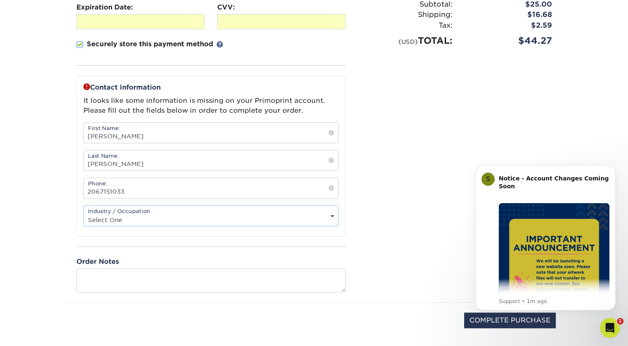
click at [204, 214] on select "Select One Administrative Executive Human Resources Construction Education Ente…" at bounding box center [211, 220] width 254 height 12
select select "18"
click at [84, 214] on select "Select One Administrative Executive Human Resources Construction Education Ente…" at bounding box center [211, 220] width 254 height 12
click at [398, 232] on div "Please confirm the following: I understand the Estimated Delivery Policy I agre…" at bounding box center [459, 92] width 206 height 420
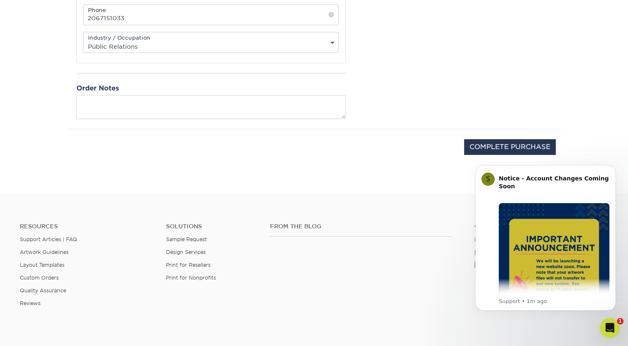
scroll to position [390, 0]
click at [521, 140] on input "COMPLETE PURCHASE" at bounding box center [510, 147] width 92 height 16
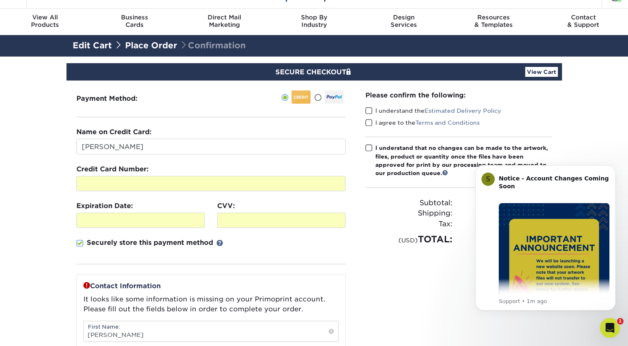
scroll to position [13, 0]
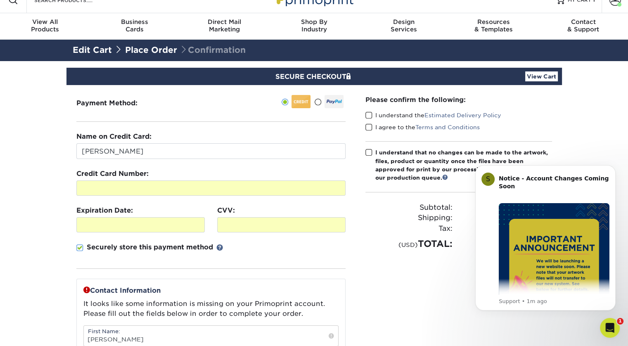
click at [370, 115] on span at bounding box center [368, 115] width 7 height 8
click at [0, 0] on input "I understand the Estimated Delivery Policy" at bounding box center [0, 0] width 0 height 0
click at [370, 127] on span at bounding box center [368, 127] width 7 height 8
click at [0, 0] on input "I agree to the Terms and Conditions" at bounding box center [0, 0] width 0 height 0
click at [368, 152] on span at bounding box center [368, 153] width 7 height 8
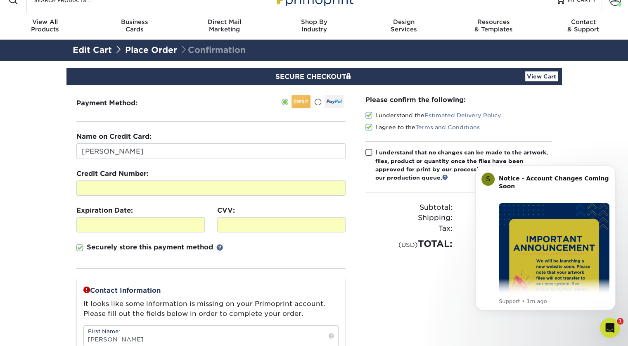
click at [0, 0] on input "I understand that no changes can be made to the artwork, files, product or quan…" at bounding box center [0, 0] width 0 height 0
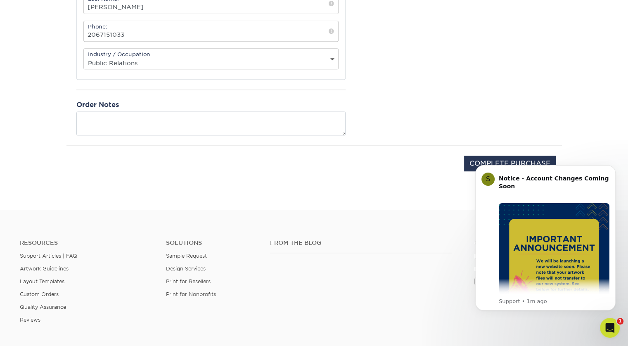
scroll to position [393, 0]
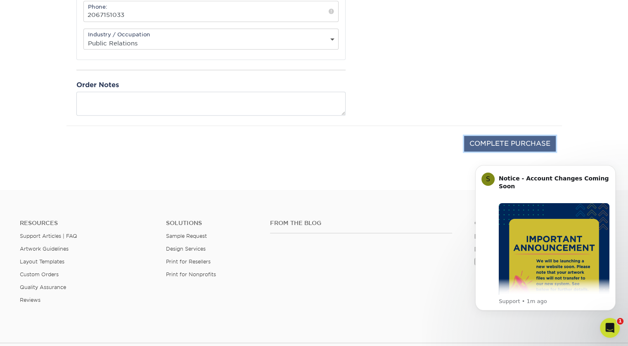
click at [512, 137] on input "COMPLETE PURCHASE" at bounding box center [510, 144] width 92 height 16
type input "PROCESSING, PLEASE WAIT..."
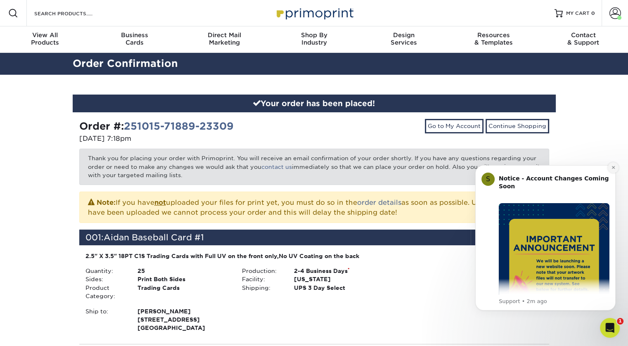
click at [615, 171] on button "Dismiss notification" at bounding box center [613, 167] width 11 height 11
